Goal: Transaction & Acquisition: Purchase product/service

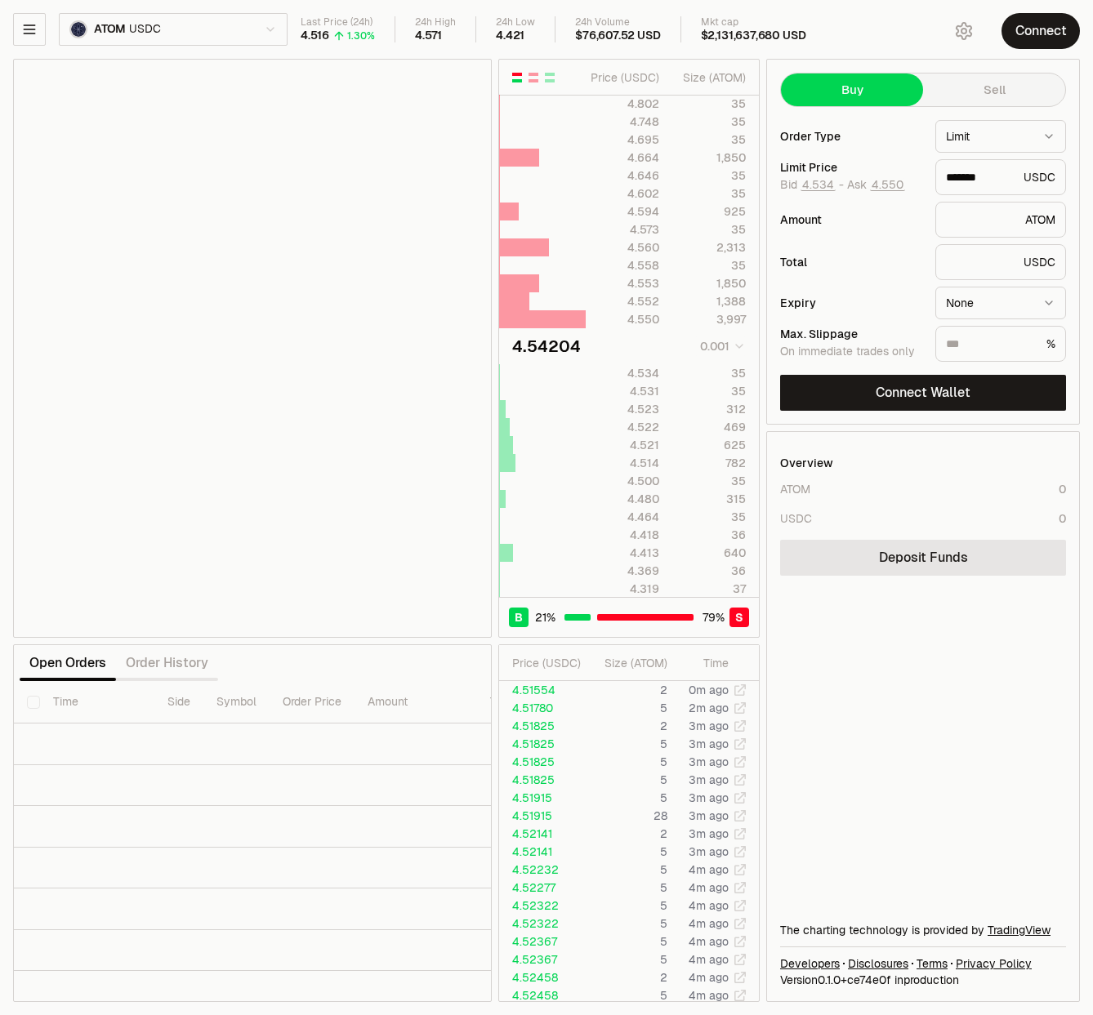
type input "*******"
